Goal: Find specific page/section: Find specific page/section

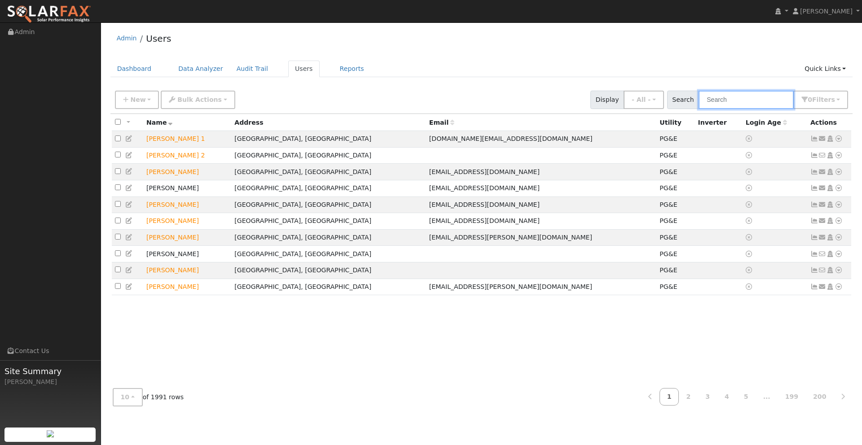
click at [732, 101] on input "text" at bounding box center [746, 100] width 95 height 18
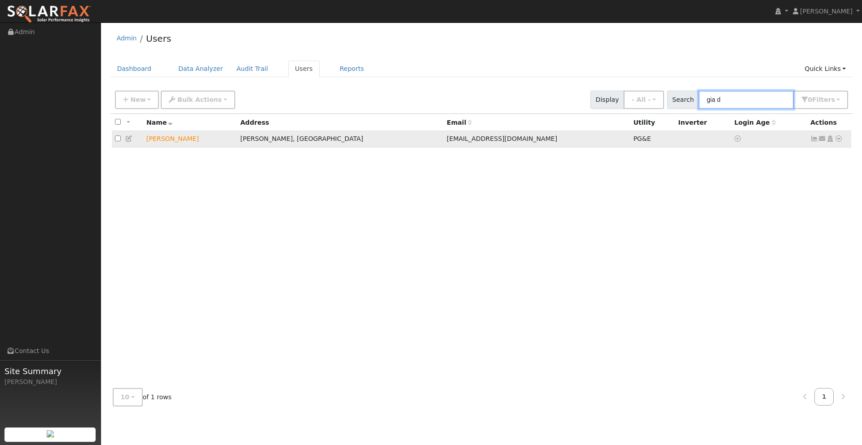
type input "gia d"
click at [838, 140] on icon at bounding box center [839, 139] width 8 height 6
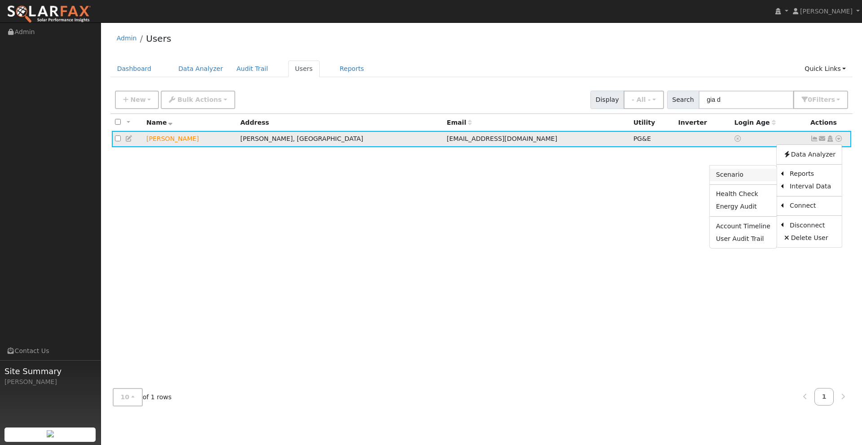
click at [747, 178] on link "Scenario" at bounding box center [743, 175] width 67 height 13
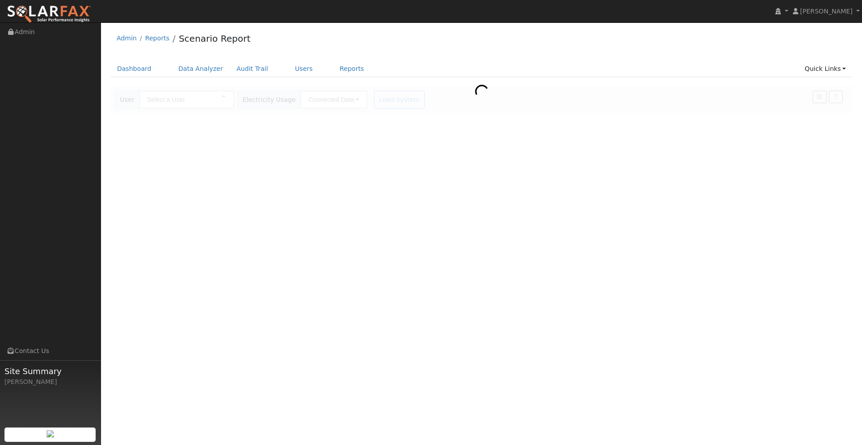
type input "[PERSON_NAME]"
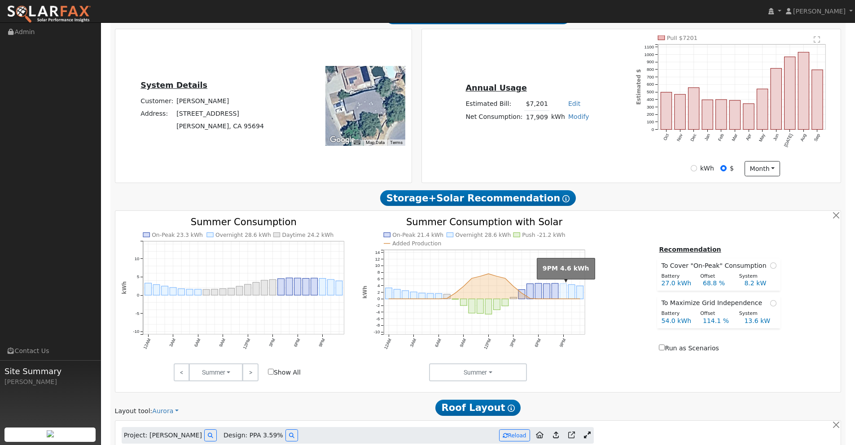
scroll to position [493, 0]
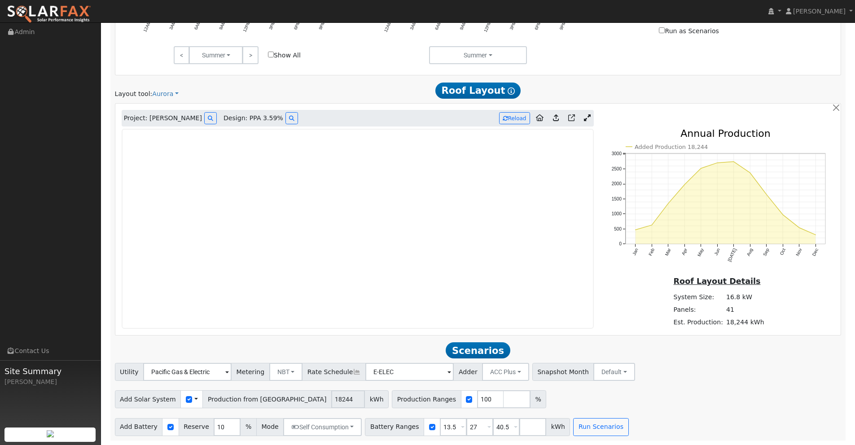
click at [586, 117] on icon at bounding box center [587, 117] width 7 height 7
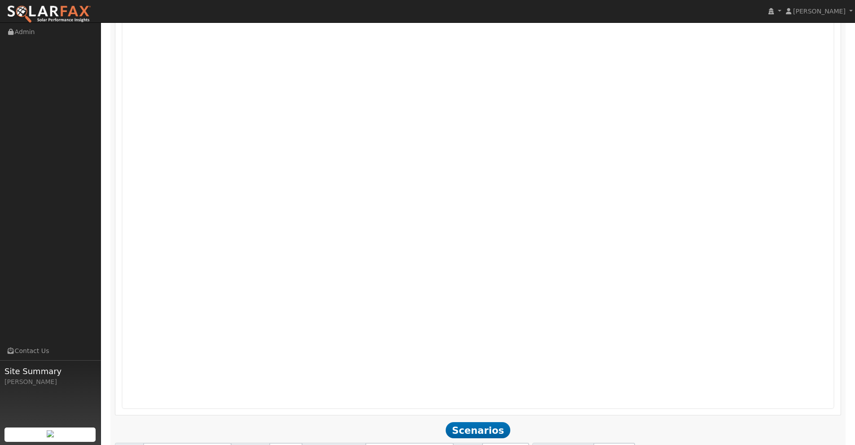
scroll to position [413, 0]
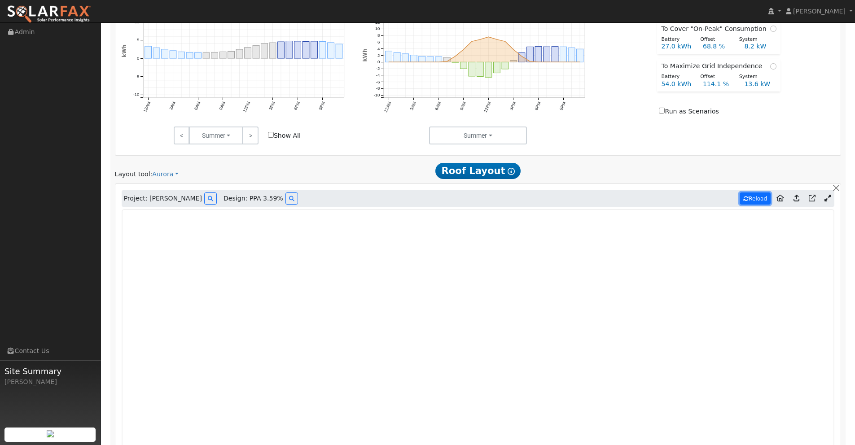
click at [754, 199] on button "Reload" at bounding box center [755, 199] width 31 height 12
type input "21998"
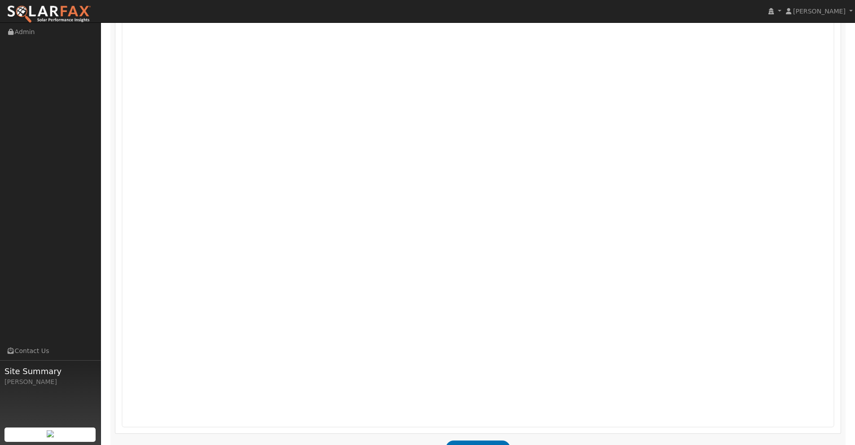
scroll to position [633, 0]
